Goal: Task Accomplishment & Management: Manage account settings

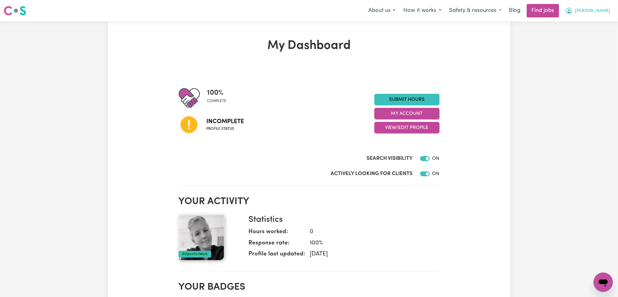
click at [573, 9] on icon "My Account" at bounding box center [569, 10] width 7 height 7
click at [580, 44] on link "Logout" at bounding box center [590, 47] width 48 height 12
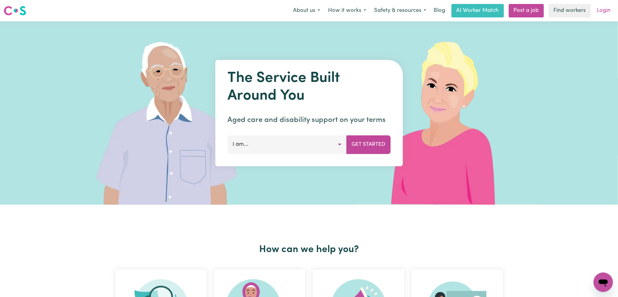
click at [608, 9] on link "Login" at bounding box center [604, 10] width 21 height 13
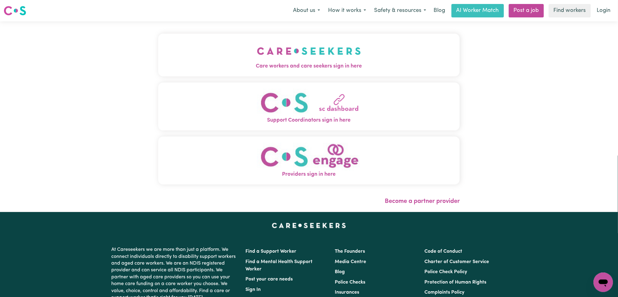
click at [299, 46] on img "Care workers and care seekers sign in here" at bounding box center [309, 51] width 104 height 23
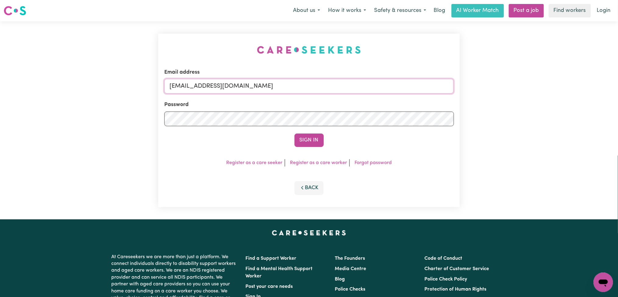
click at [248, 89] on input "[EMAIL_ADDRESS][DOMAIN_NAME]" at bounding box center [309, 86] width 290 height 15
drag, startPoint x: 200, startPoint y: 81, endPoint x: 457, endPoint y: 102, distance: 257.2
click at [457, 102] on div "Email address Superuser~jakedworkin@hotmail.com Password Sign In Register as a …" at bounding box center [309, 120] width 302 height 173
type input "Superuser~jakefoster742@gmail.com"
click at [295, 133] on button "Sign In" at bounding box center [309, 139] width 29 height 13
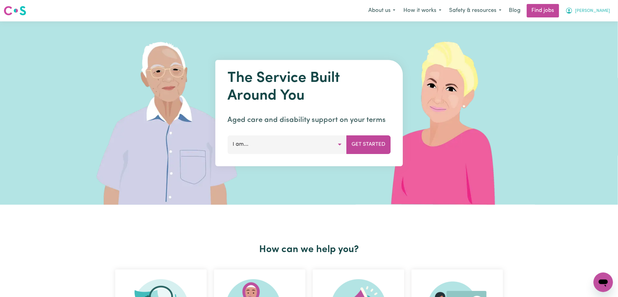
click at [573, 12] on icon "My Account" at bounding box center [569, 10] width 7 height 7
click at [581, 49] on link "Logout" at bounding box center [590, 47] width 48 height 12
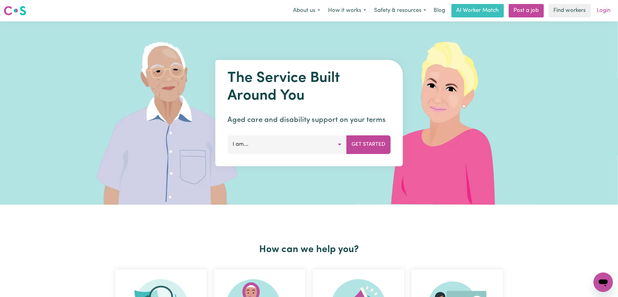
click at [611, 12] on link "Login" at bounding box center [604, 10] width 21 height 13
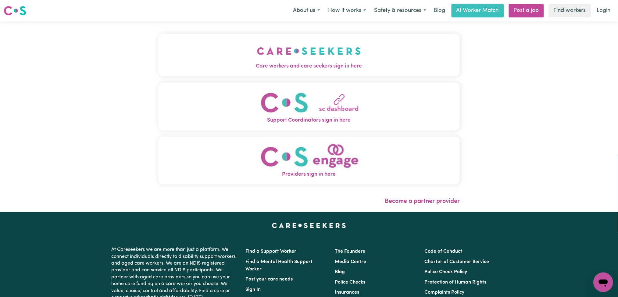
click at [360, 40] on img "Care workers and care seekers sign in here" at bounding box center [309, 51] width 104 height 23
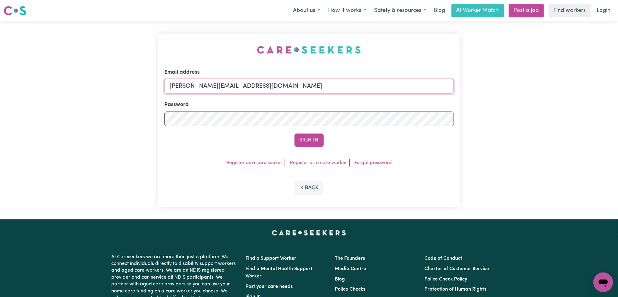
click at [272, 93] on input "[PERSON_NAME][EMAIL_ADDRESS][DOMAIN_NAME]" at bounding box center [309, 86] width 290 height 15
type input "[EMAIL_ADDRESS][DOMAIN_NAME]"
click at [309, 139] on button "Sign In" at bounding box center [309, 139] width 29 height 13
